Goal: Information Seeking & Learning: Learn about a topic

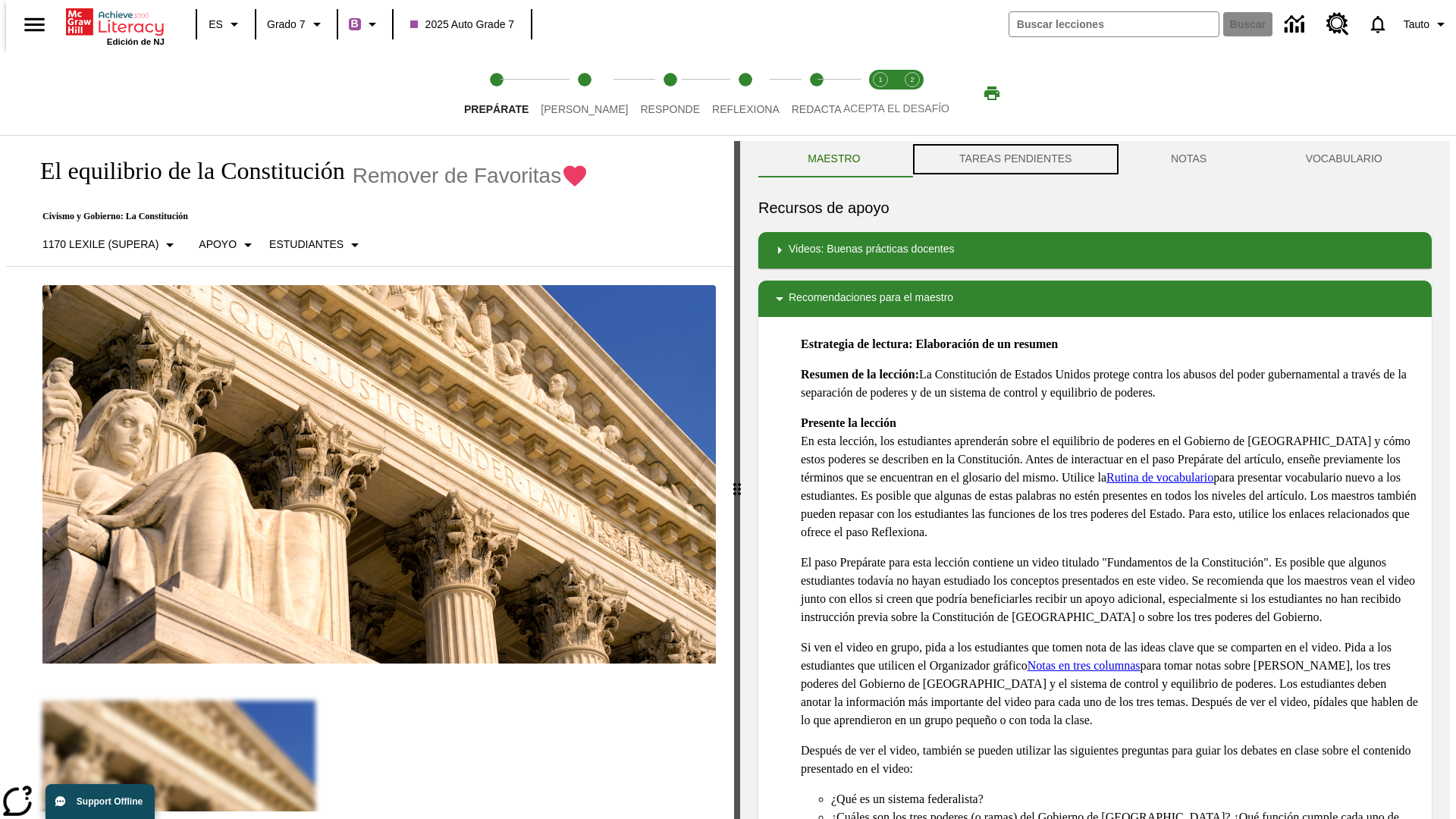
click at [1015, 160] on button "TAREAS PENDIENTES" at bounding box center [1016, 160] width 212 height 37
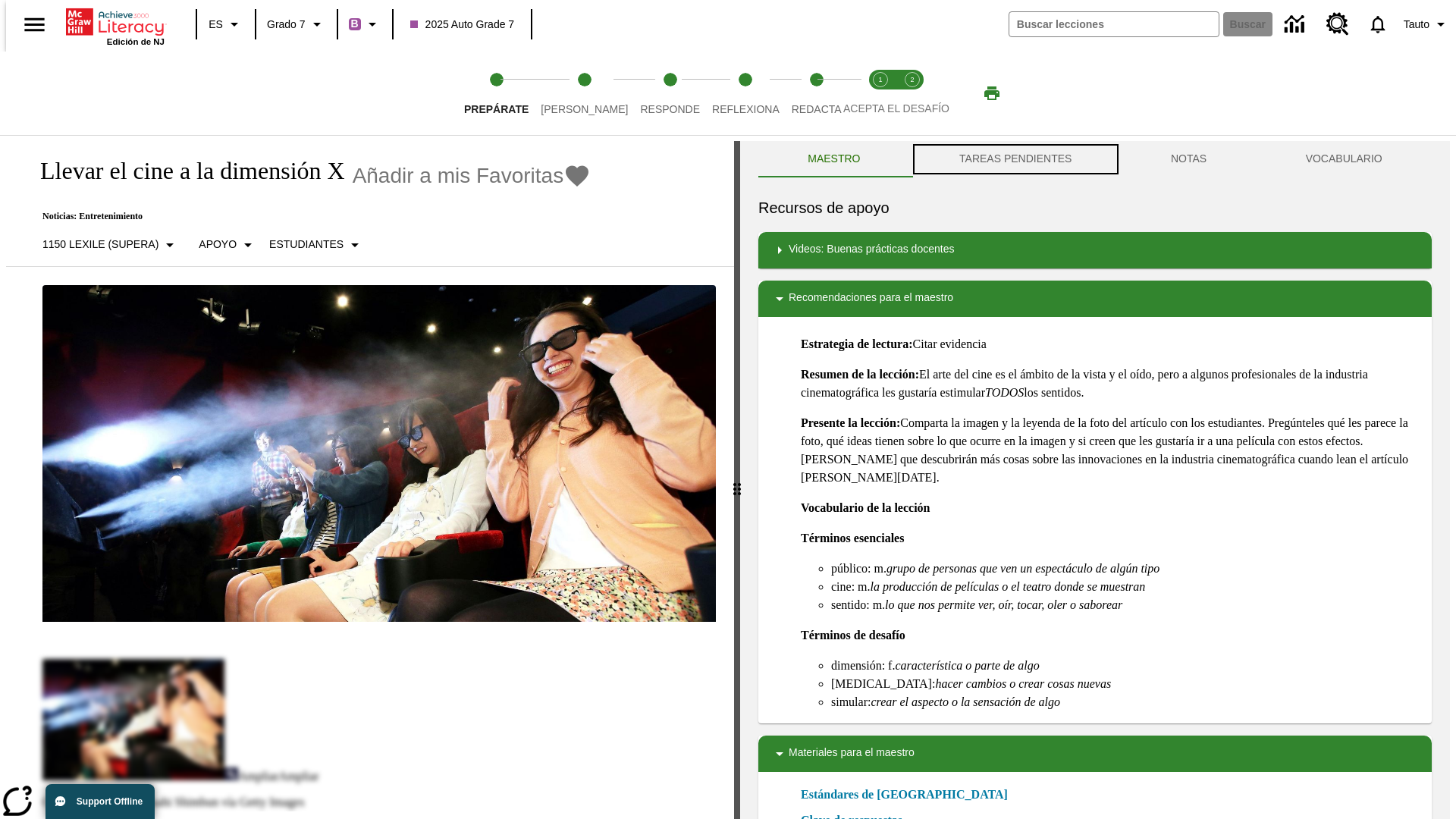
click at [1015, 160] on button "TAREAS PENDIENTES" at bounding box center [1016, 160] width 212 height 37
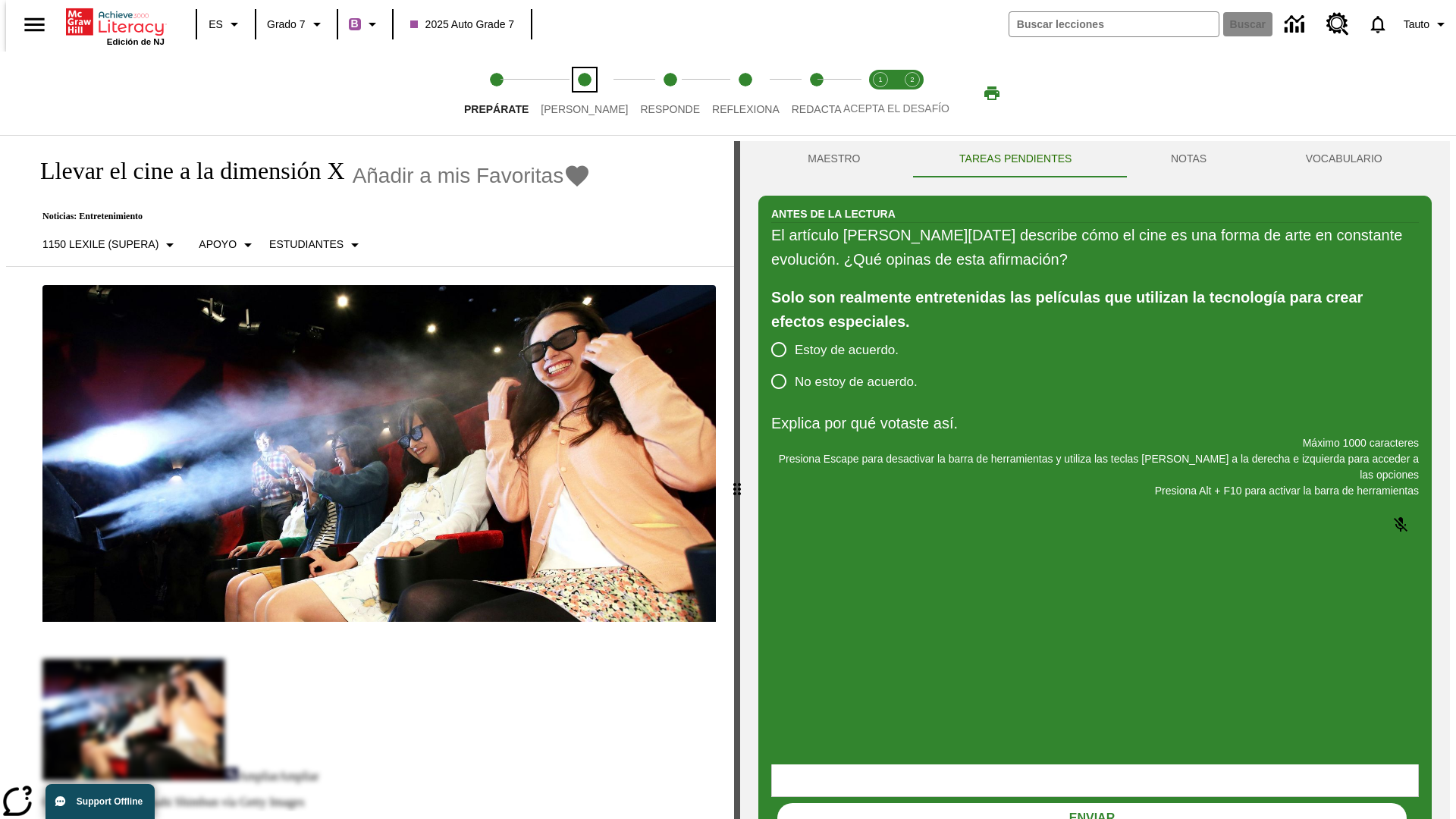
click at [572, 93] on span "[PERSON_NAME]" at bounding box center [584, 103] width 88 height 27
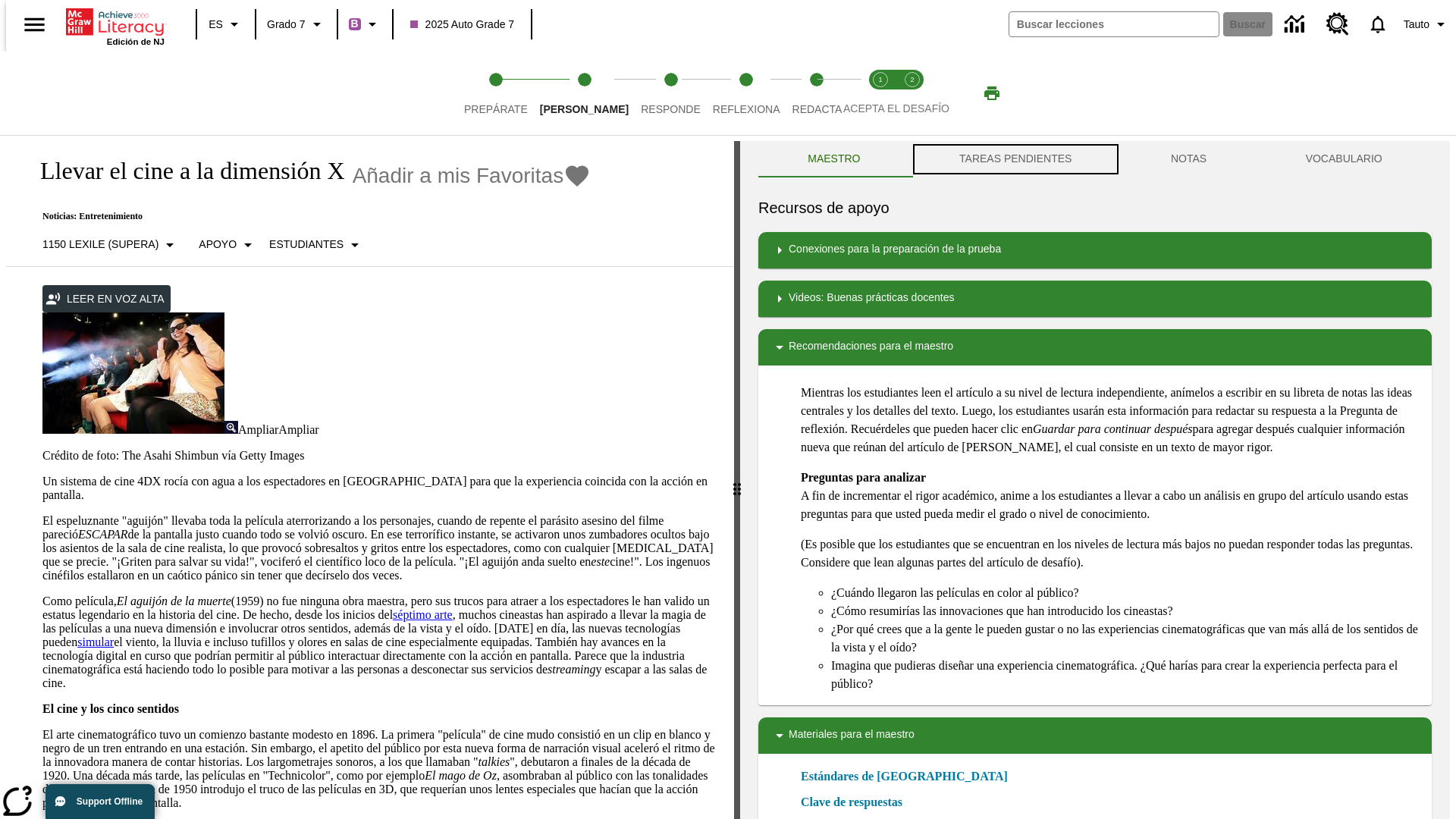
scroll to position [1, 0]
click at [1015, 160] on button "TAREAS PENDIENTES" at bounding box center [1016, 159] width 212 height 37
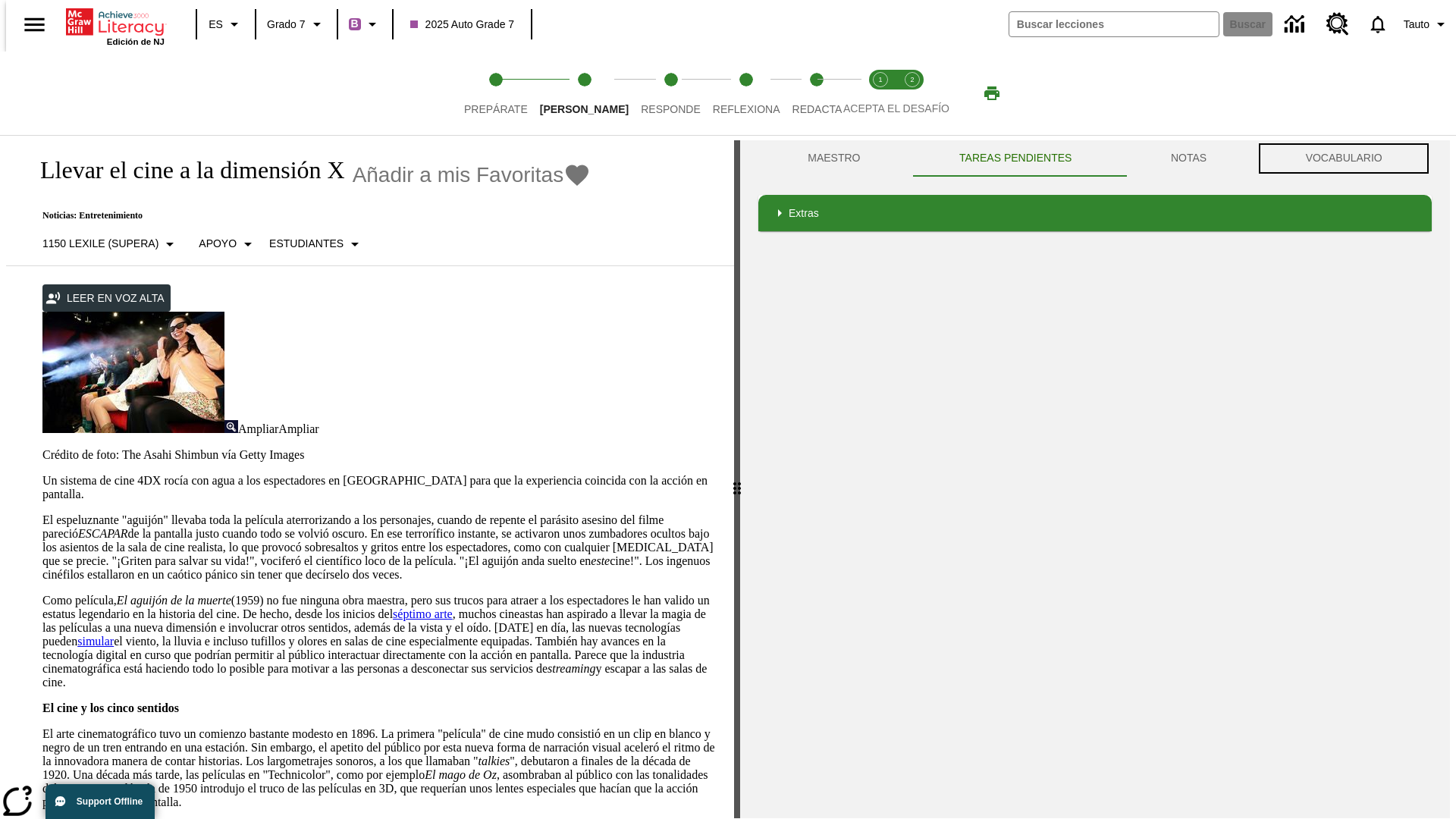
click at [1348, 159] on button "VOCABULARIO" at bounding box center [1343, 159] width 176 height 37
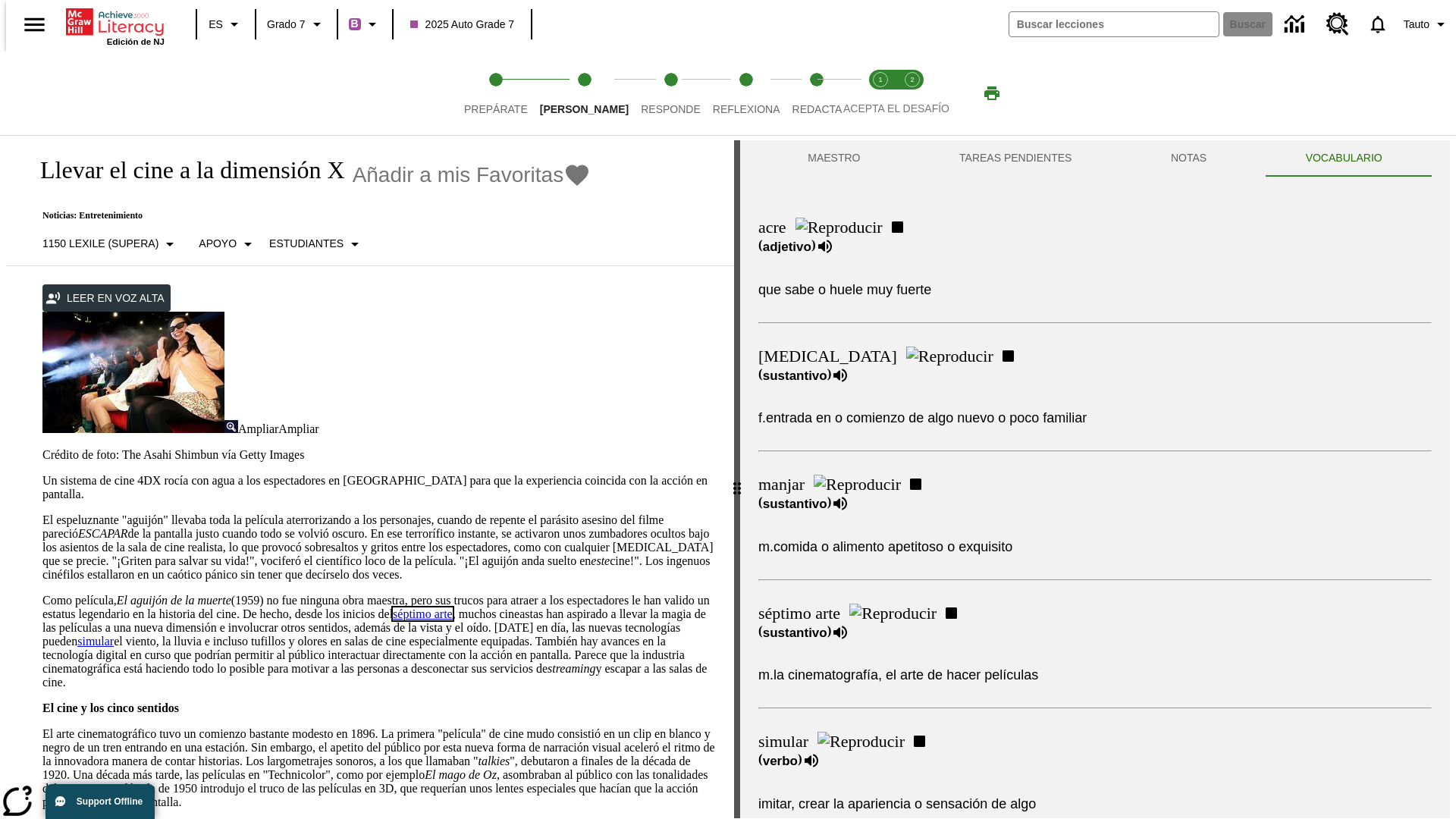
click at [453, 608] on link "séptimo arte" at bounding box center [423, 613] width 60 height 12
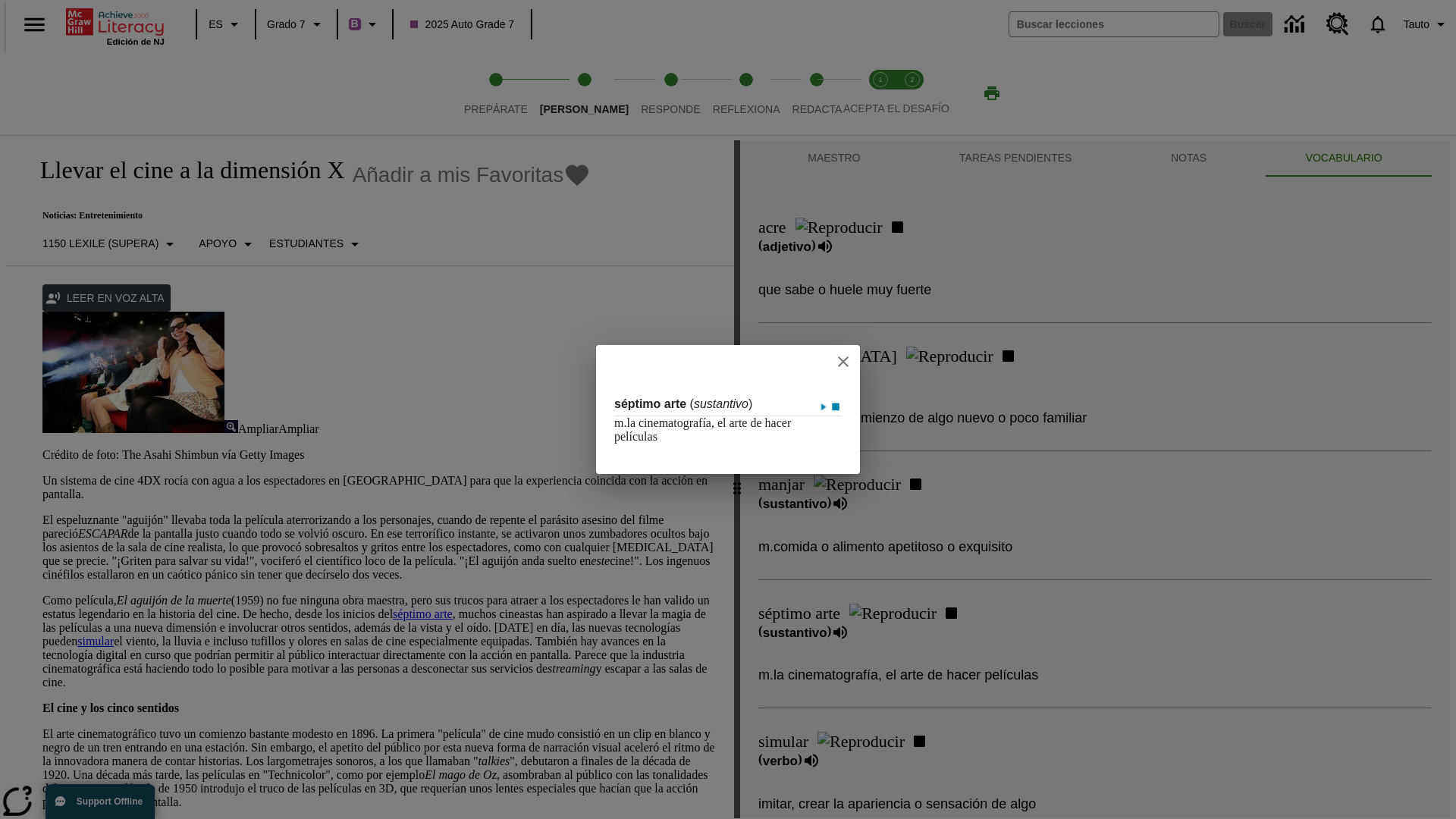
click at [849, 360] on icon "close" at bounding box center [843, 361] width 11 height 11
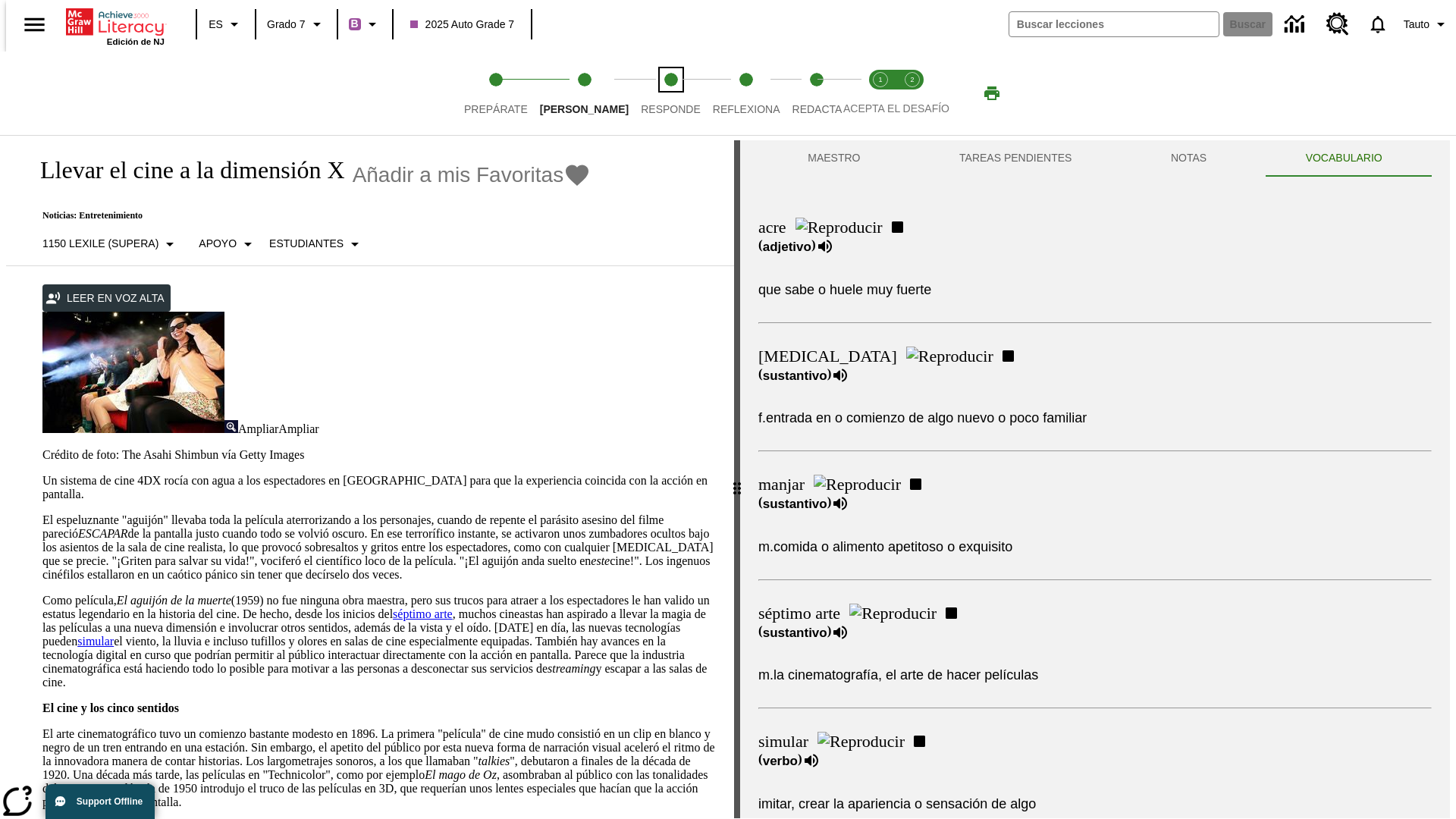
click at [648, 93] on span "Responde" at bounding box center [670, 103] width 60 height 27
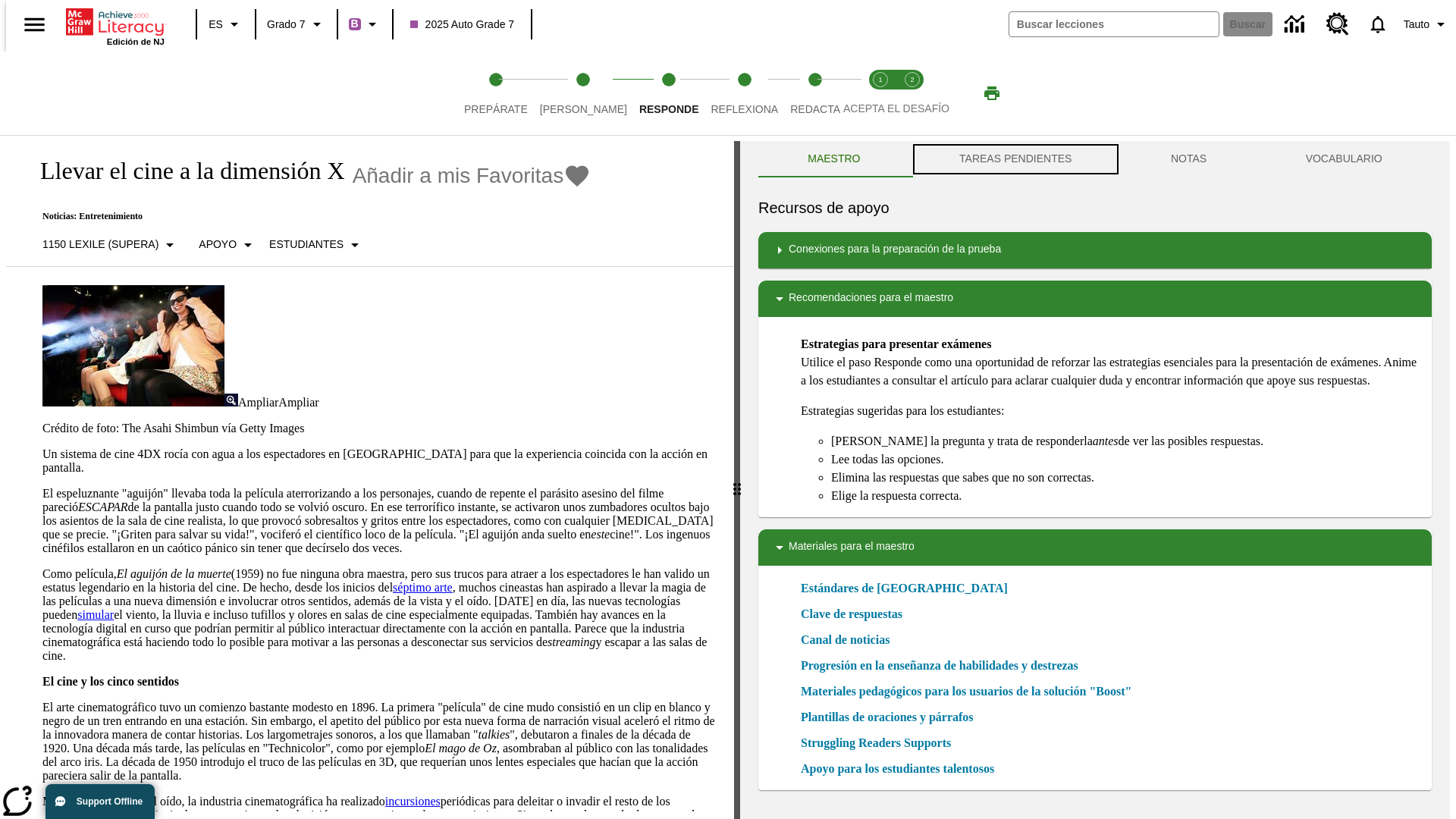
scroll to position [1, 0]
click at [1015, 160] on button "TAREAS PENDIENTES" at bounding box center [1016, 159] width 212 height 37
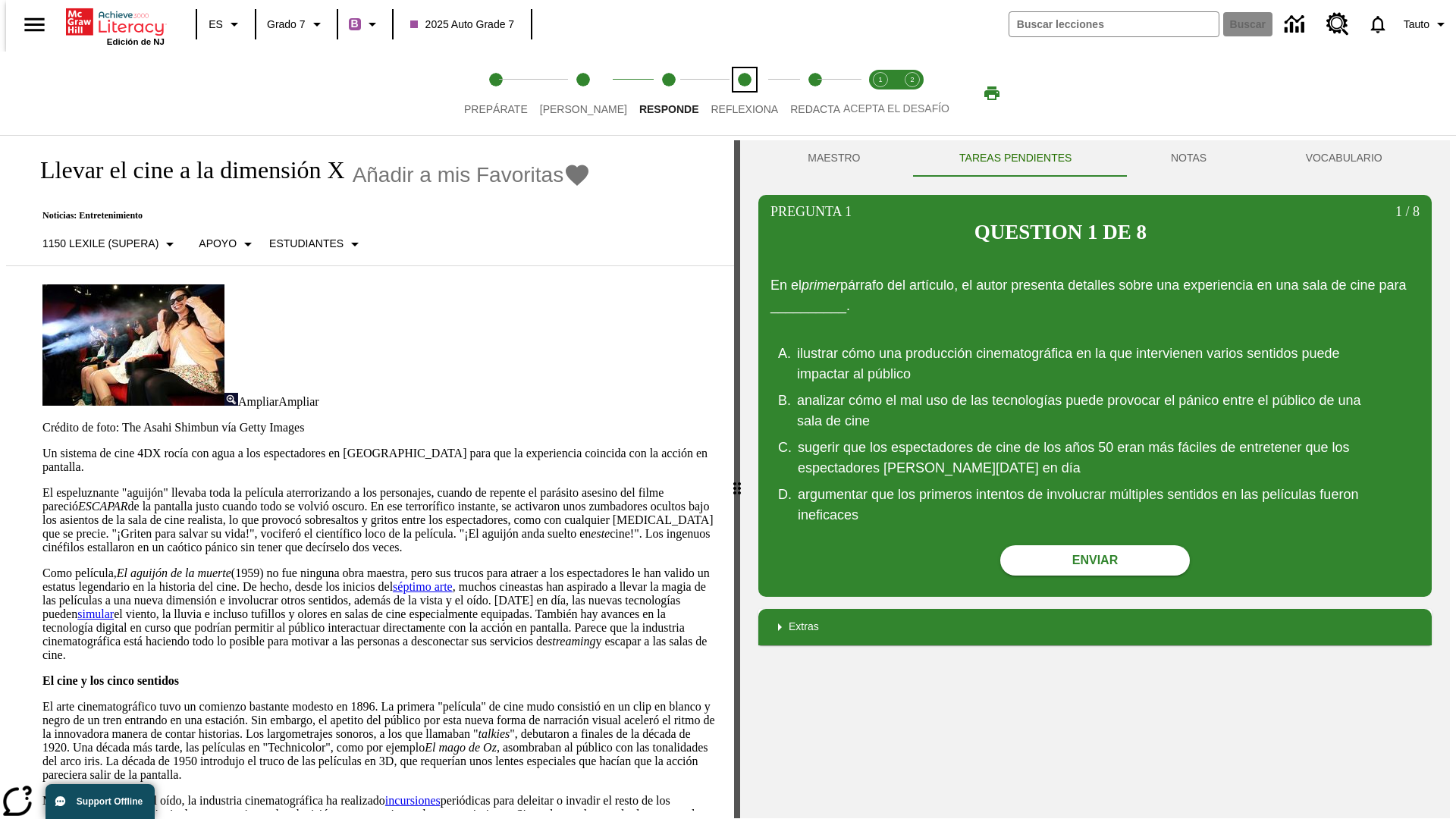
click at [724, 93] on span "Reflexiona" at bounding box center [744, 103] width 67 height 27
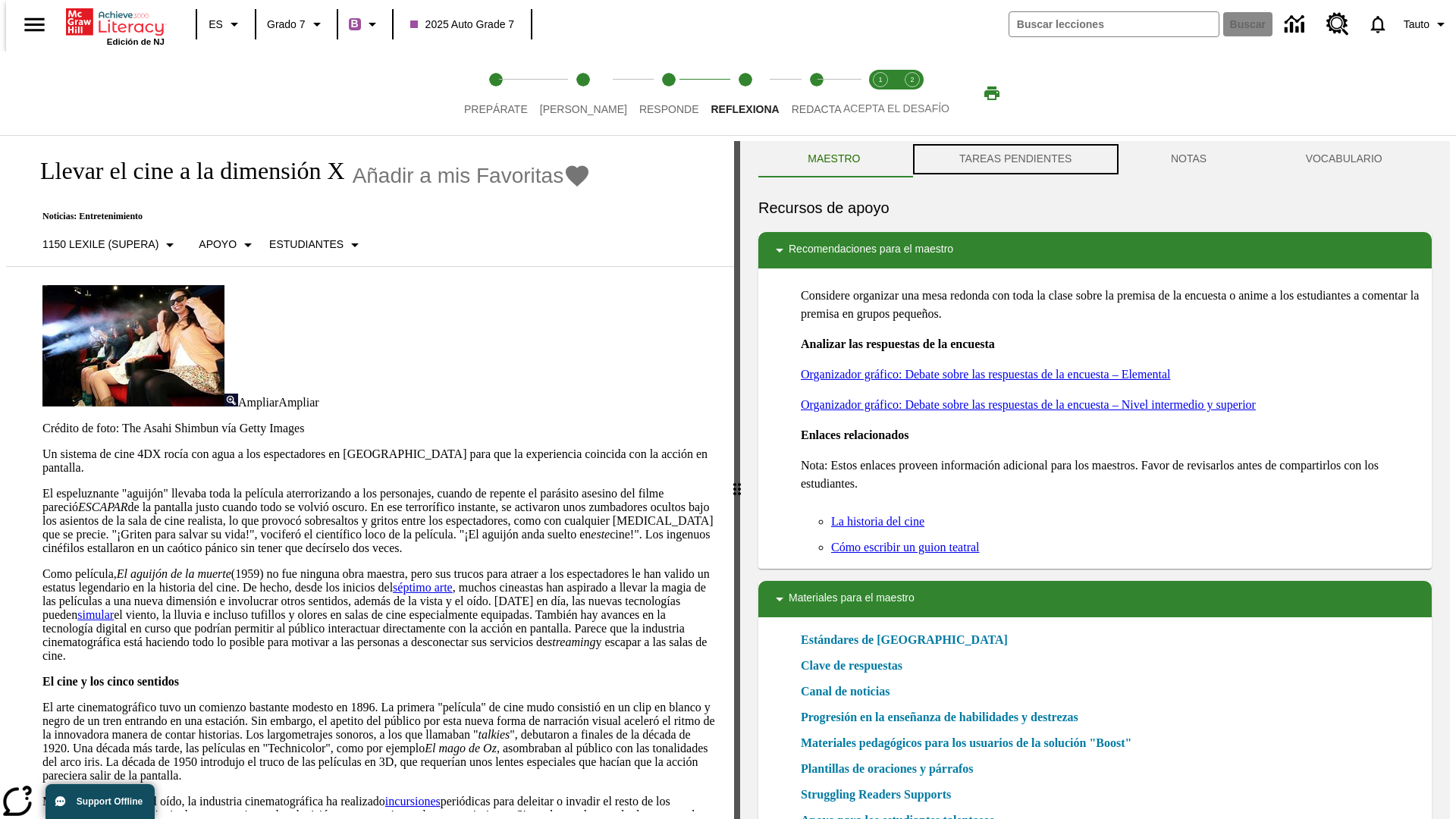
scroll to position [1, 0]
click at [1015, 160] on button "TAREAS PENDIENTES" at bounding box center [1016, 159] width 212 height 37
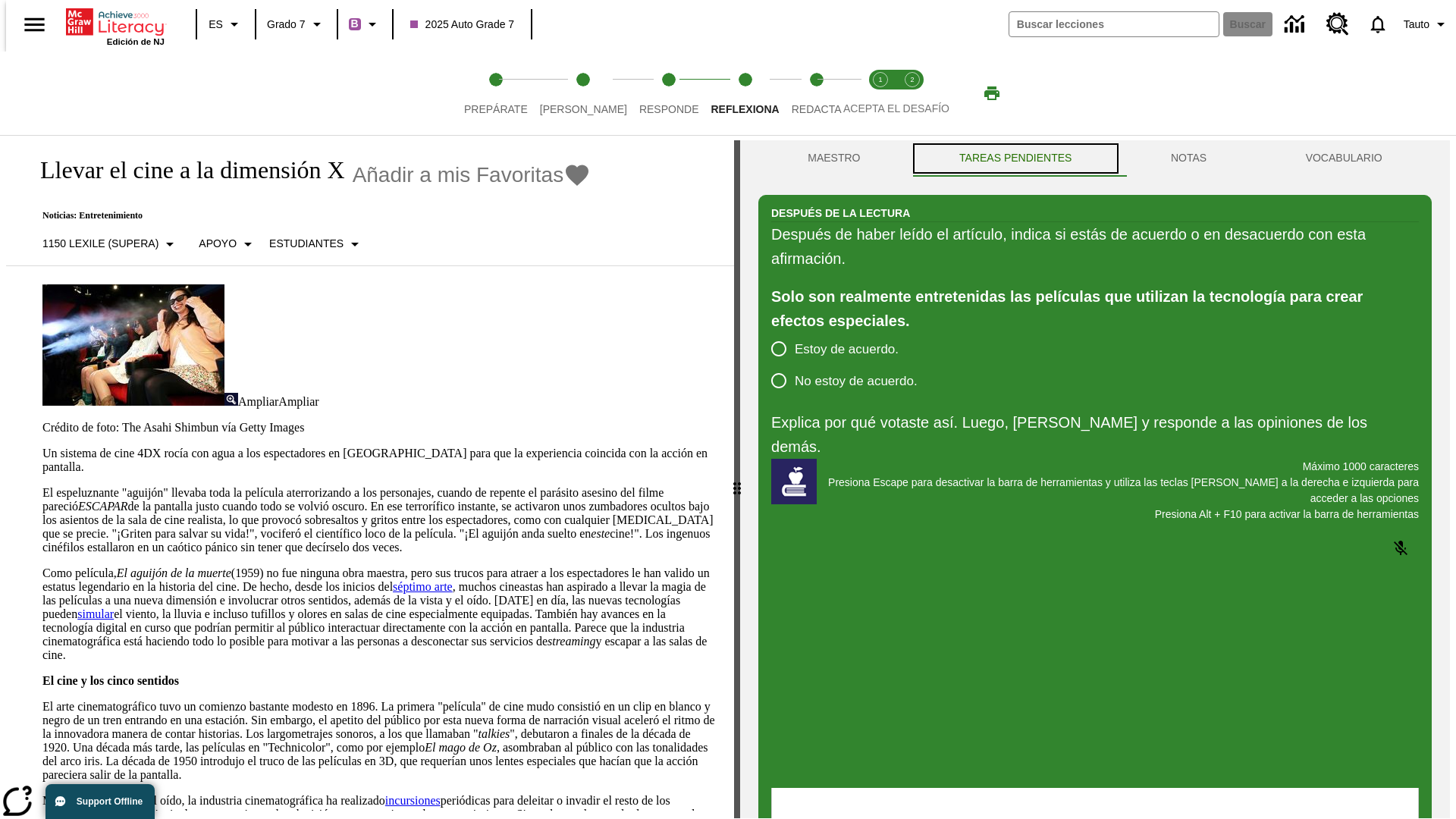
scroll to position [0, 0]
click at [800, 93] on span "Redacta" at bounding box center [816, 103] width 50 height 27
